Goal: Browse casually

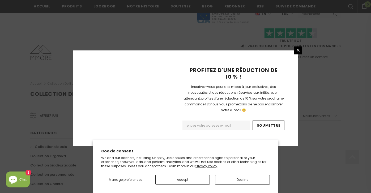
scroll to position [364, 0]
